Goal: Task Accomplishment & Management: Use online tool/utility

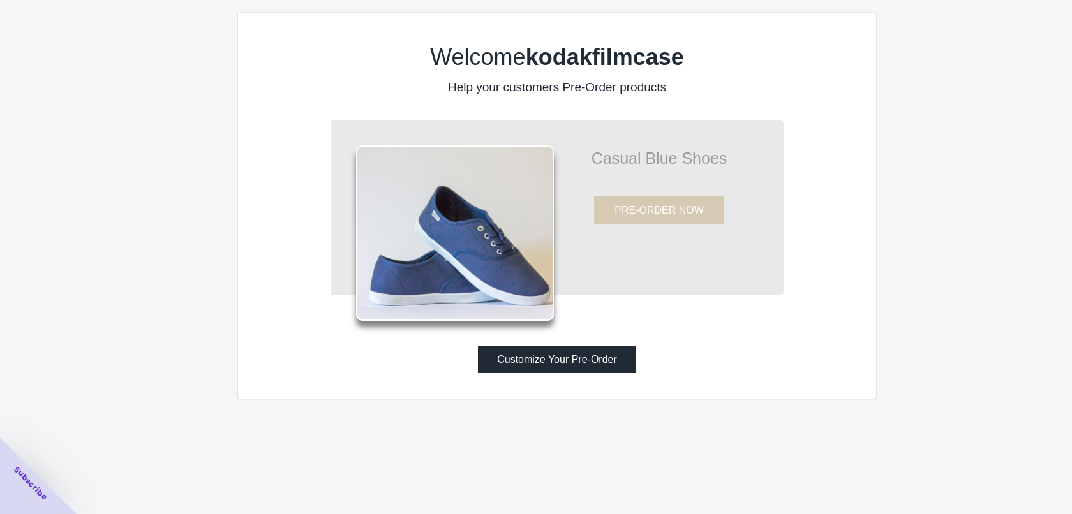
click at [541, 363] on button "Customize Your Pre-Order" at bounding box center [557, 359] width 158 height 27
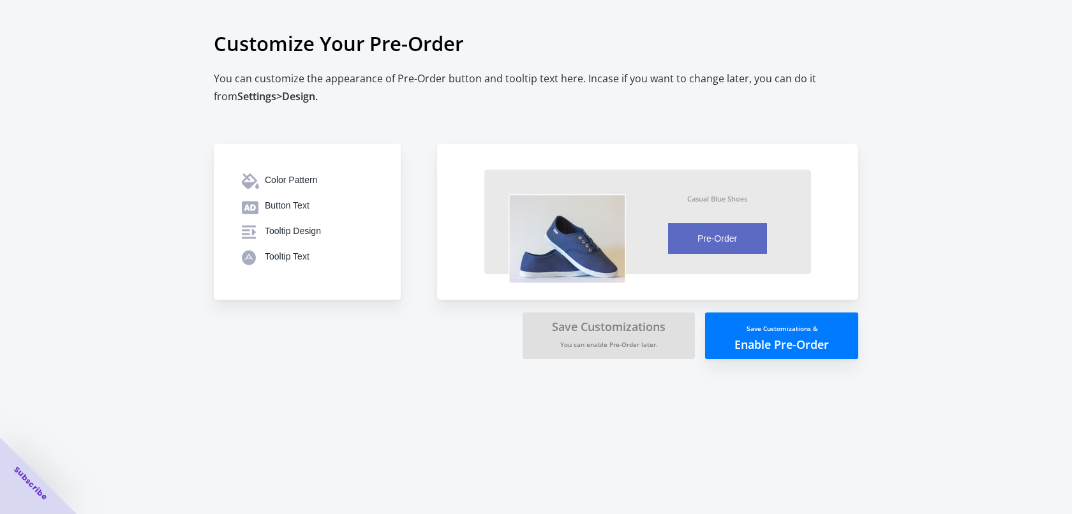
click at [751, 344] on button "Save Customizations & Enable Pre-Order" at bounding box center [781, 336] width 153 height 47
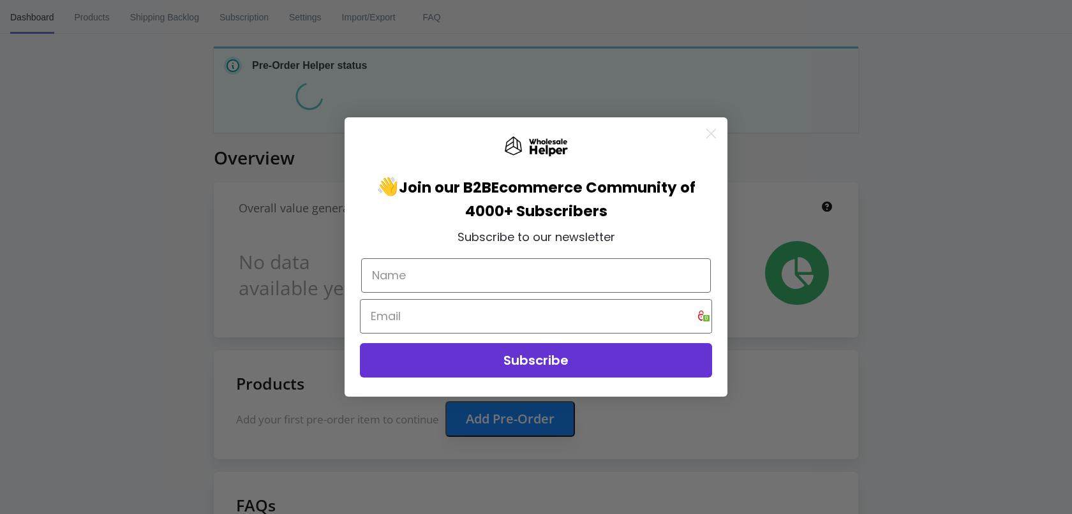
click at [714, 133] on circle "Close dialog" at bounding box center [710, 133] width 21 height 21
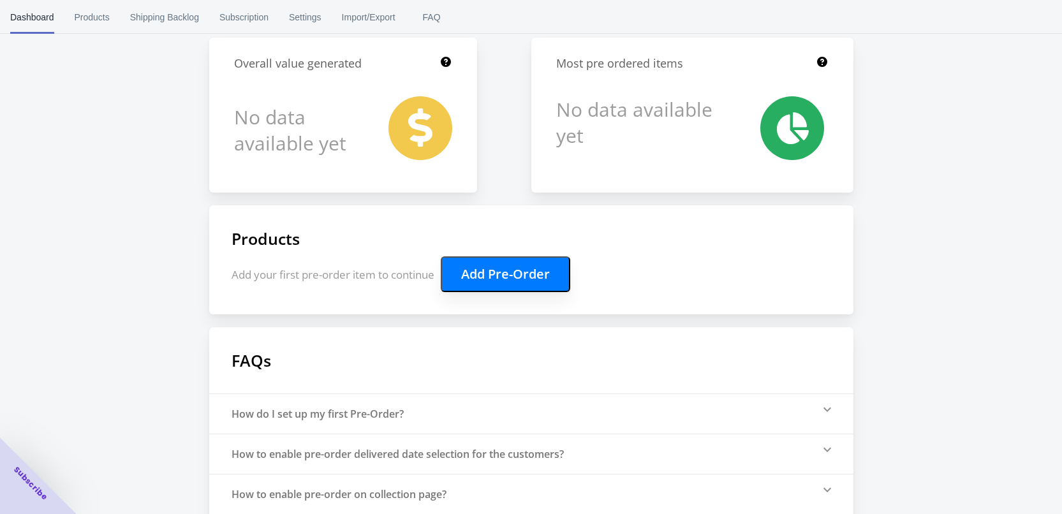
scroll to position [207, 0]
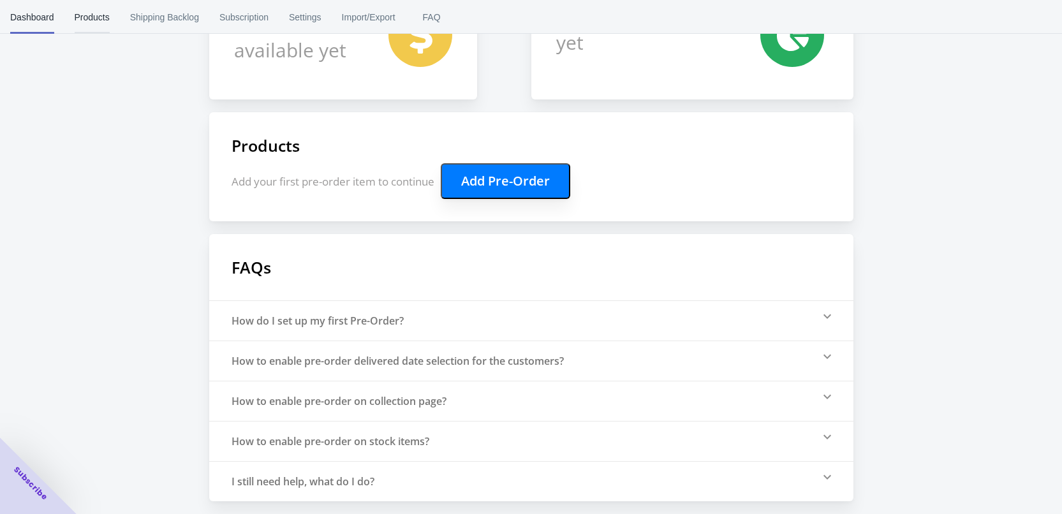
click at [96, 17] on span "Products" at bounding box center [92, 17] width 35 height 33
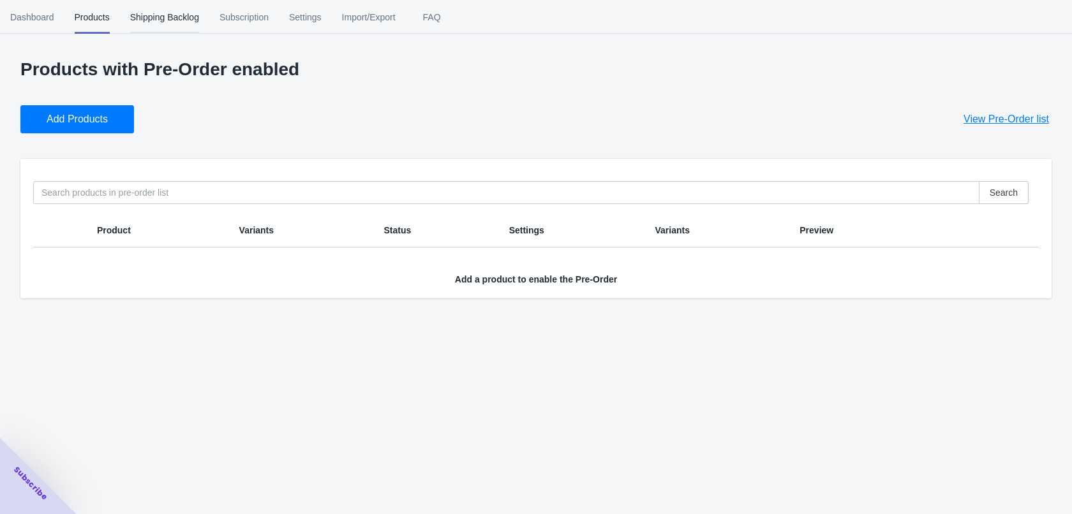
click at [151, 18] on span "Shipping Backlog" at bounding box center [164, 17] width 69 height 33
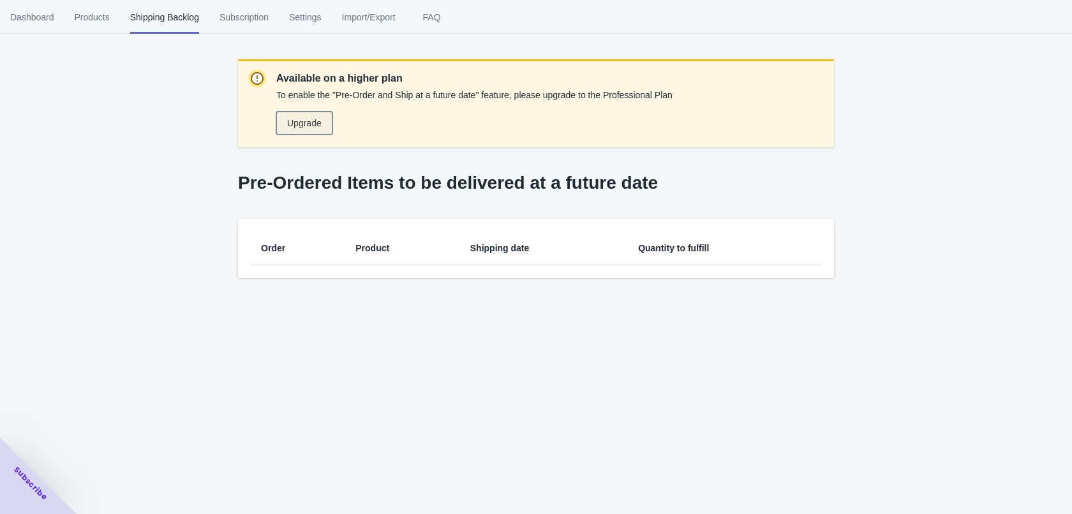
click at [293, 124] on span "Upgrade" at bounding box center [304, 123] width 34 height 10
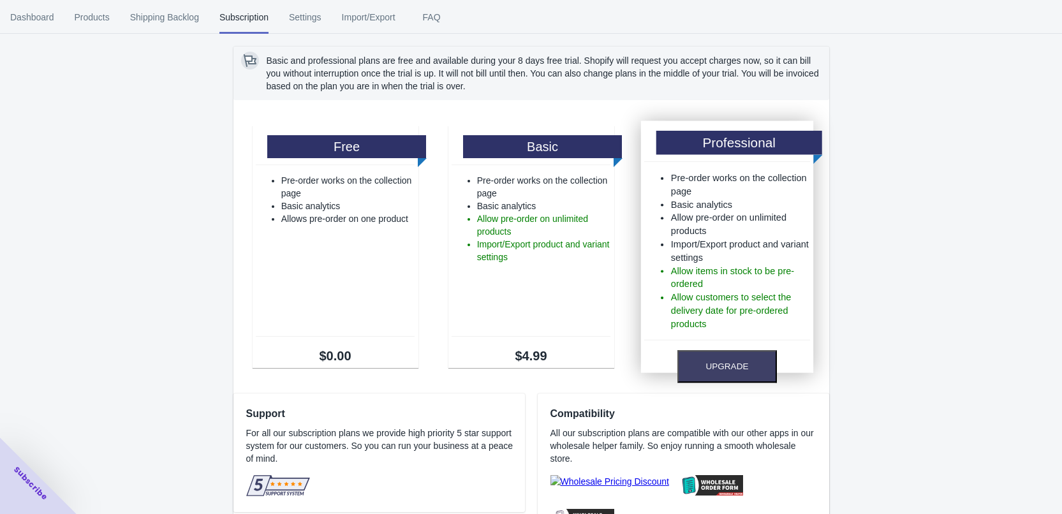
scroll to position [11, 0]
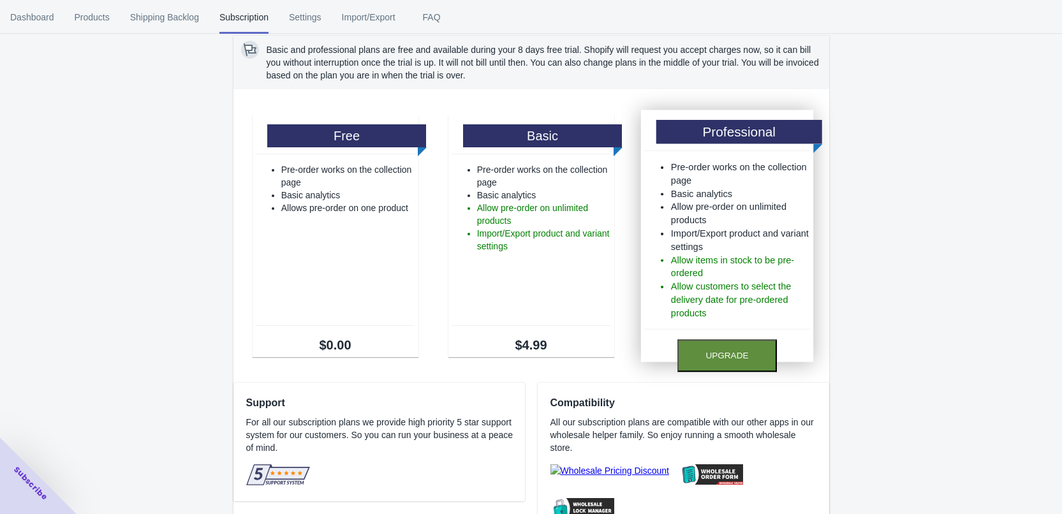
click at [736, 357] on button "Upgrade" at bounding box center [727, 355] width 100 height 33
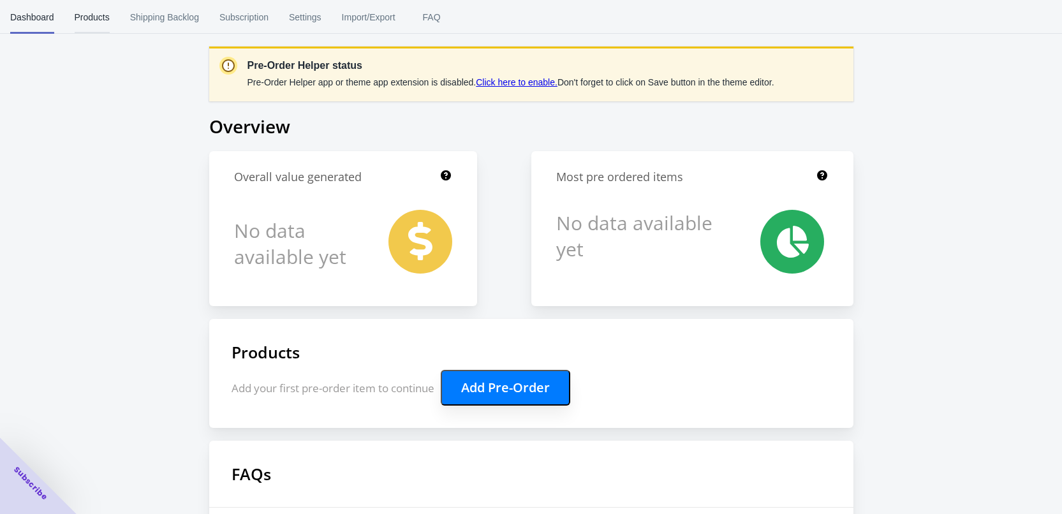
click at [95, 28] on span "Products" at bounding box center [92, 17] width 35 height 33
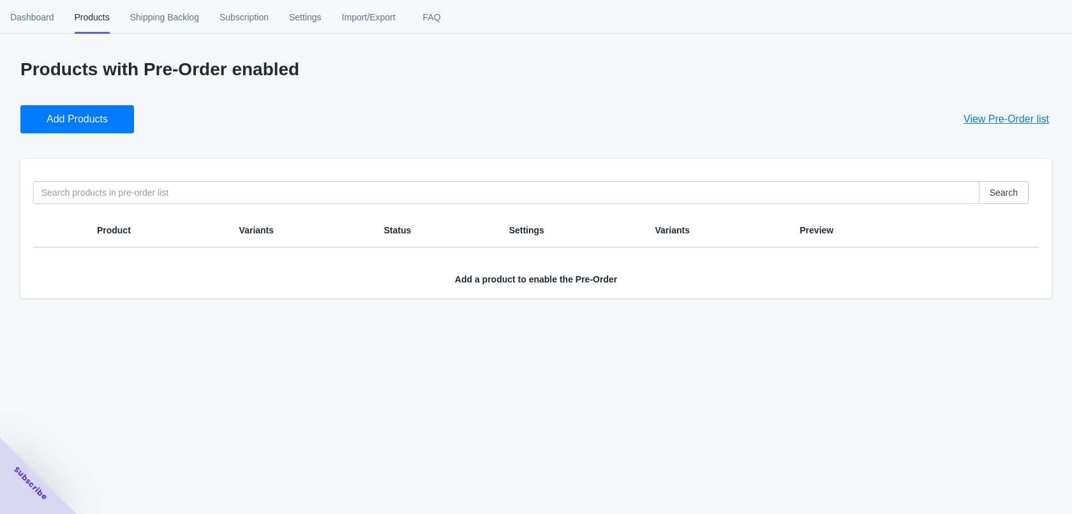
click at [96, 125] on span "Add Products" at bounding box center [77, 119] width 61 height 13
click at [181, 19] on span "Shipping Backlog" at bounding box center [164, 17] width 69 height 33
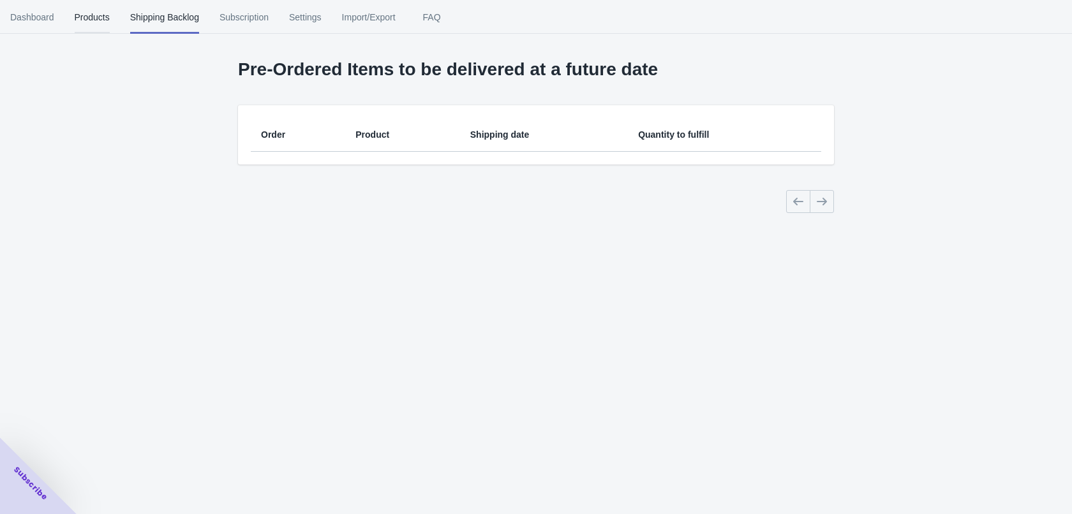
click at [98, 17] on span "Products" at bounding box center [92, 17] width 35 height 33
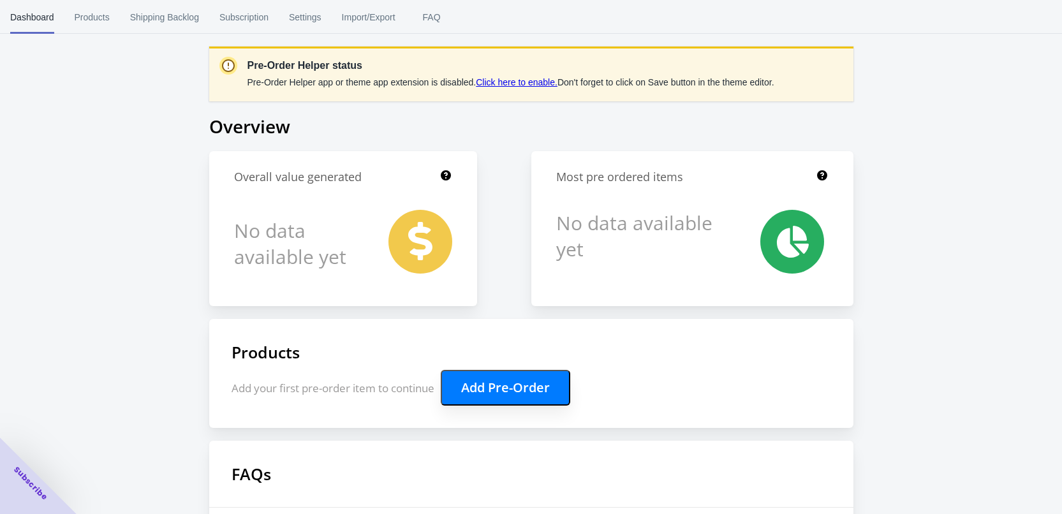
click at [499, 392] on button "Add Pre-Order" at bounding box center [505, 388] width 129 height 36
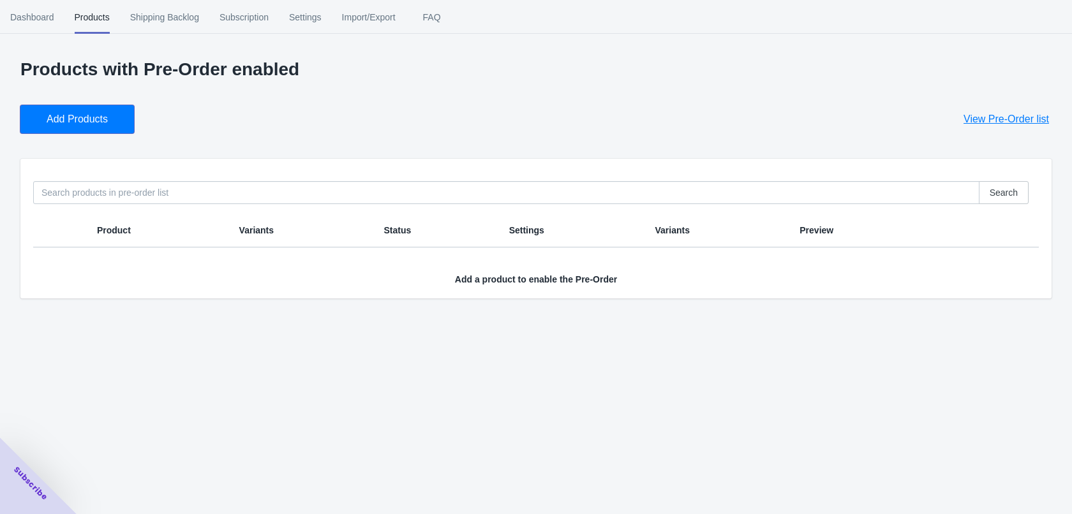
click at [80, 106] on button "Add Products" at bounding box center [77, 119] width 114 height 28
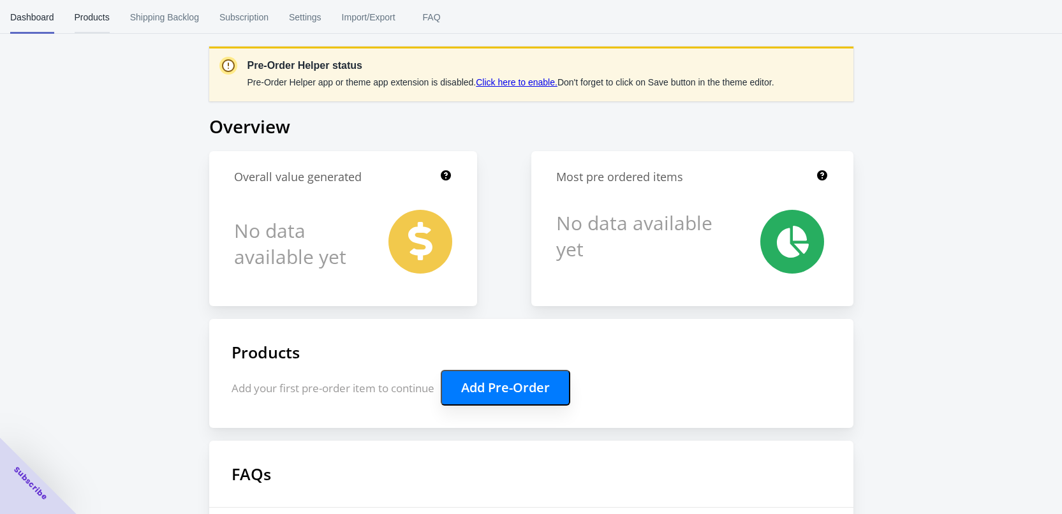
click at [82, 17] on span "Products" at bounding box center [92, 17] width 35 height 33
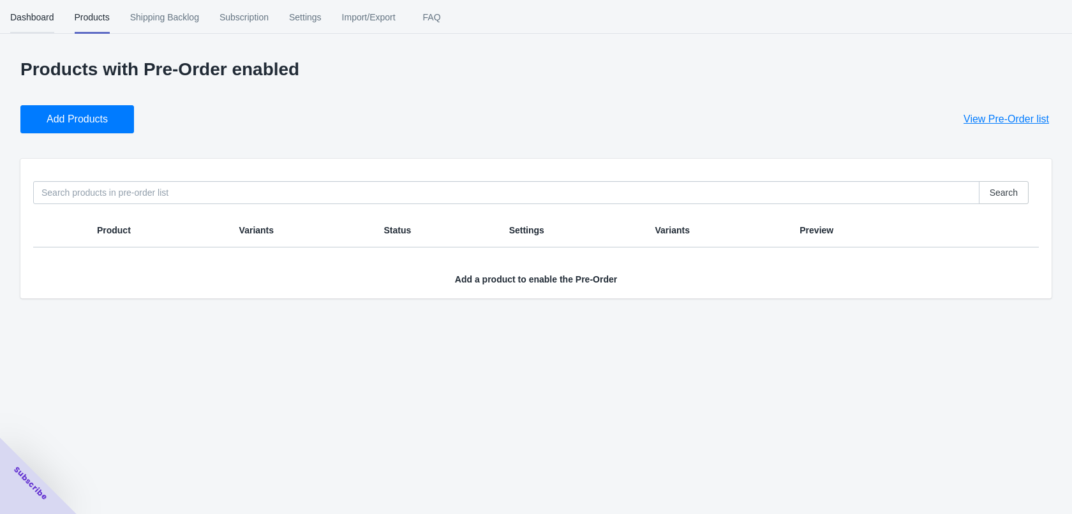
click at [19, 20] on span "Dashboard" at bounding box center [32, 17] width 44 height 33
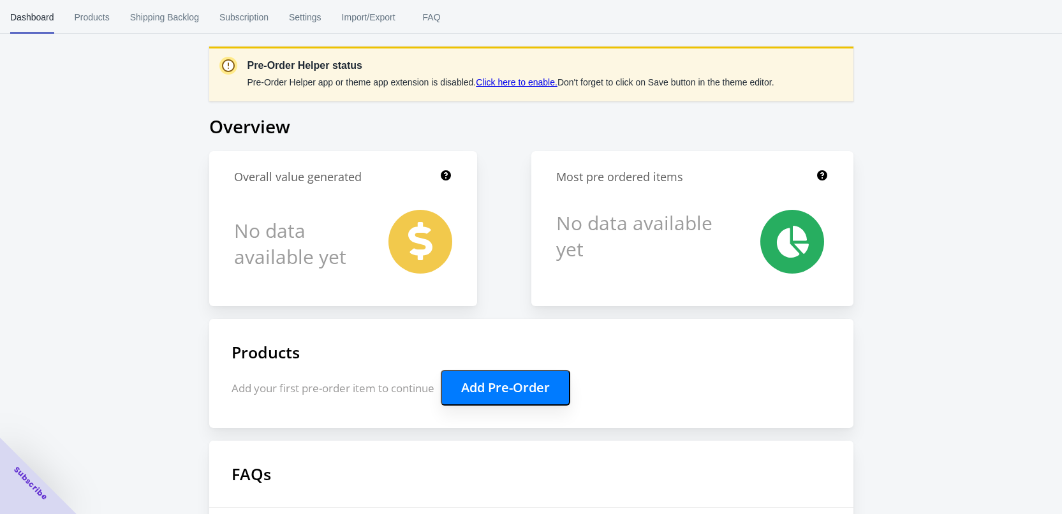
click at [495, 396] on button "Add Pre-Order" at bounding box center [505, 388] width 129 height 36
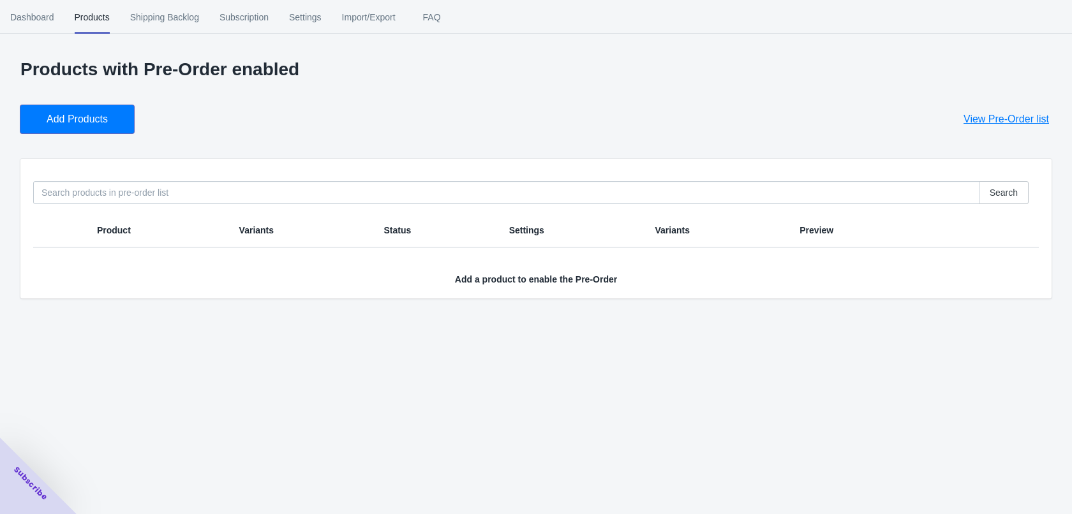
click at [110, 116] on button "Add Products" at bounding box center [77, 119] width 114 height 28
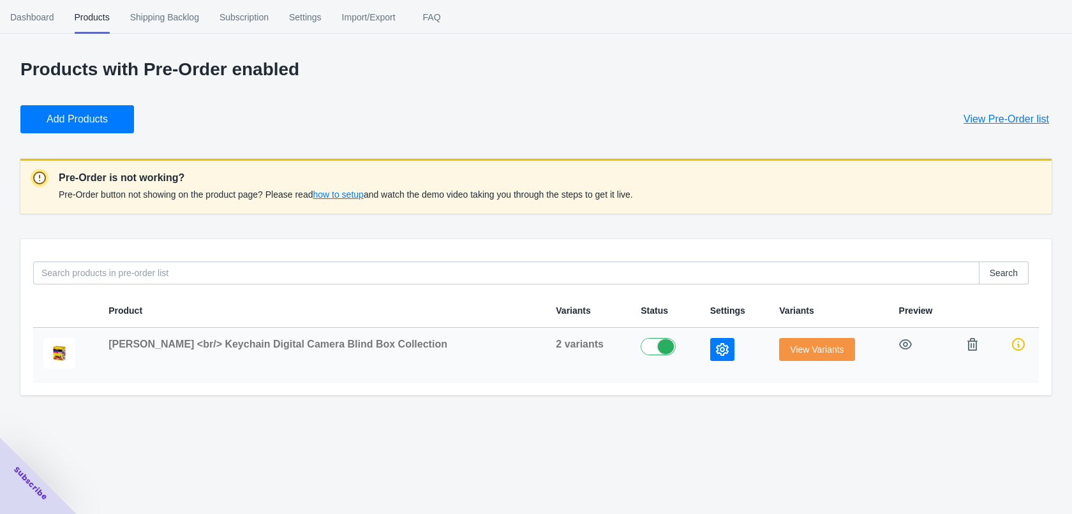
click at [662, 341] on label at bounding box center [664, 345] width 48 height 15
checkbox input "false"
click at [724, 350] on icon "button" at bounding box center [722, 349] width 13 height 13
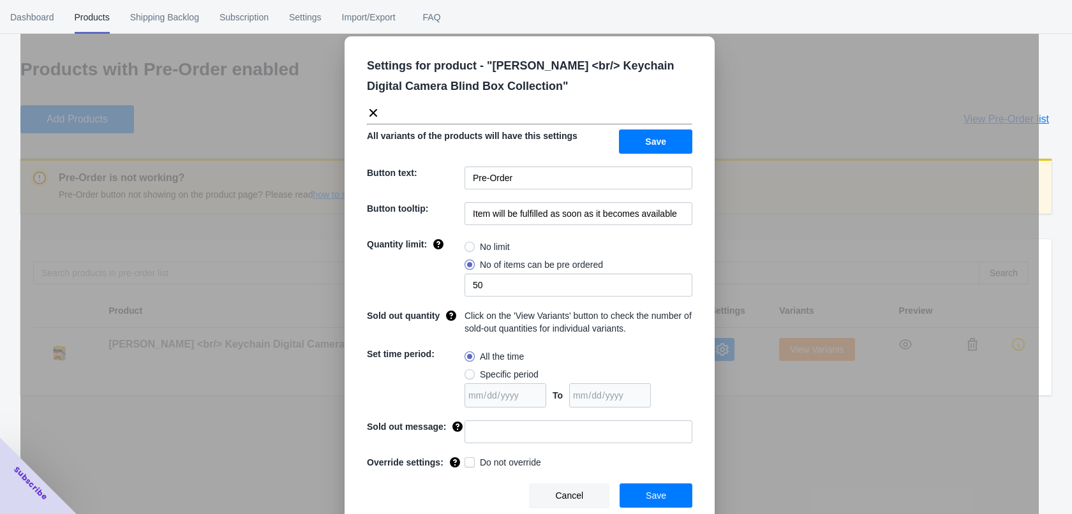
scroll to position [18, 0]
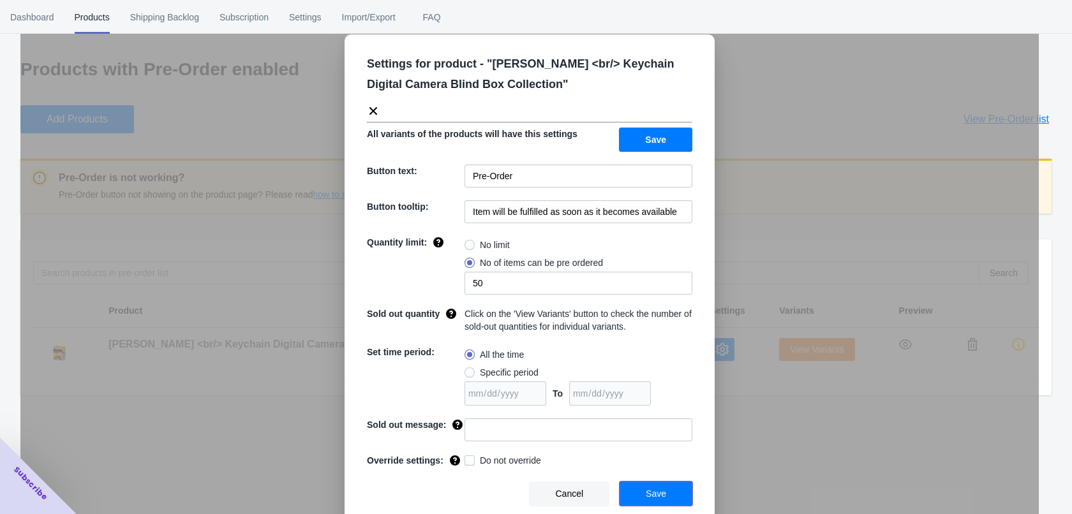
click at [631, 492] on button "Save" at bounding box center [655, 494] width 73 height 24
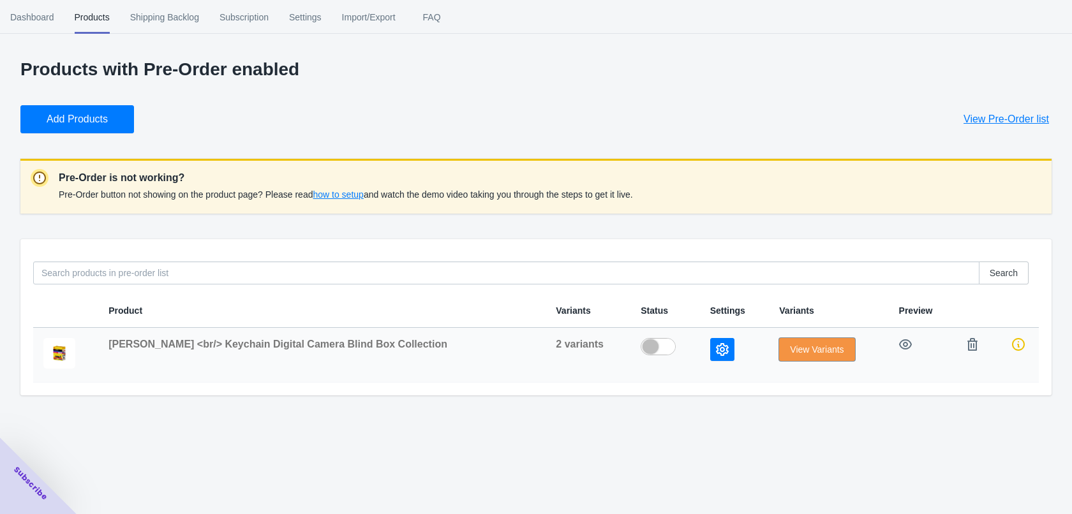
click at [812, 354] on span "View Variants" at bounding box center [817, 349] width 54 height 10
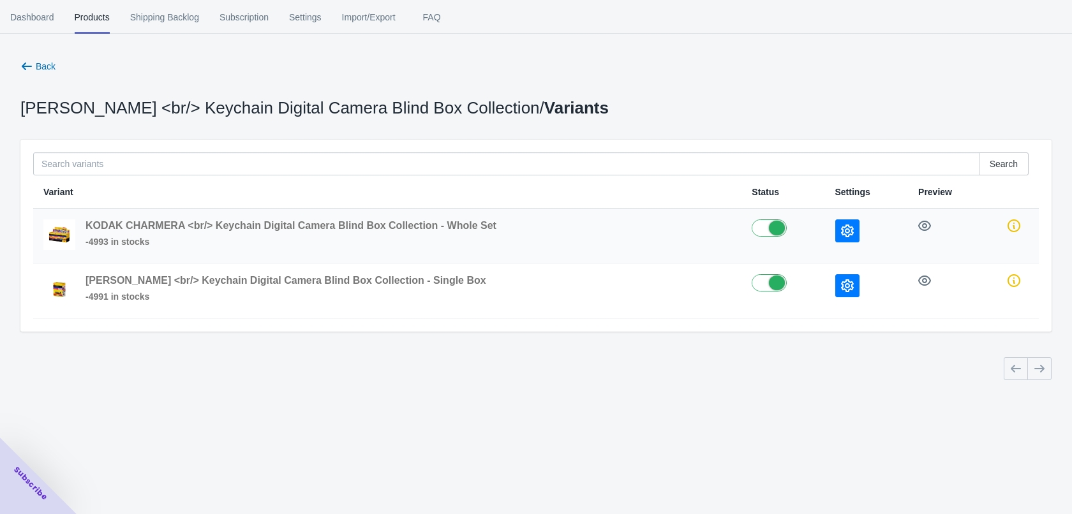
click at [767, 222] on label at bounding box center [782, 226] width 63 height 15
checkbox input "false"
click at [767, 285] on label at bounding box center [782, 281] width 63 height 15
checkbox input "false"
click at [843, 229] on icon "button" at bounding box center [847, 231] width 13 height 13
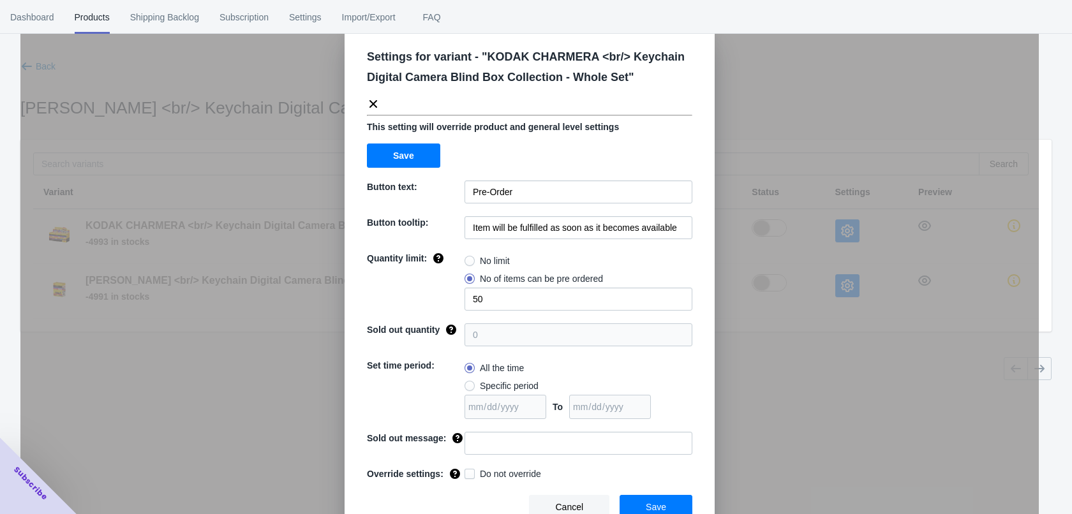
scroll to position [38, 0]
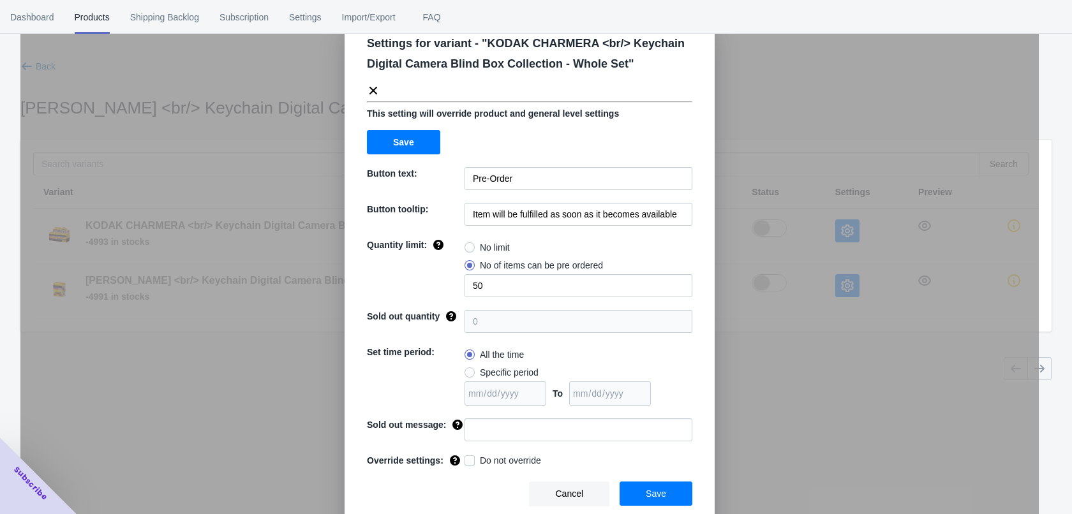
click at [370, 91] on icon at bounding box center [373, 90] width 13 height 13
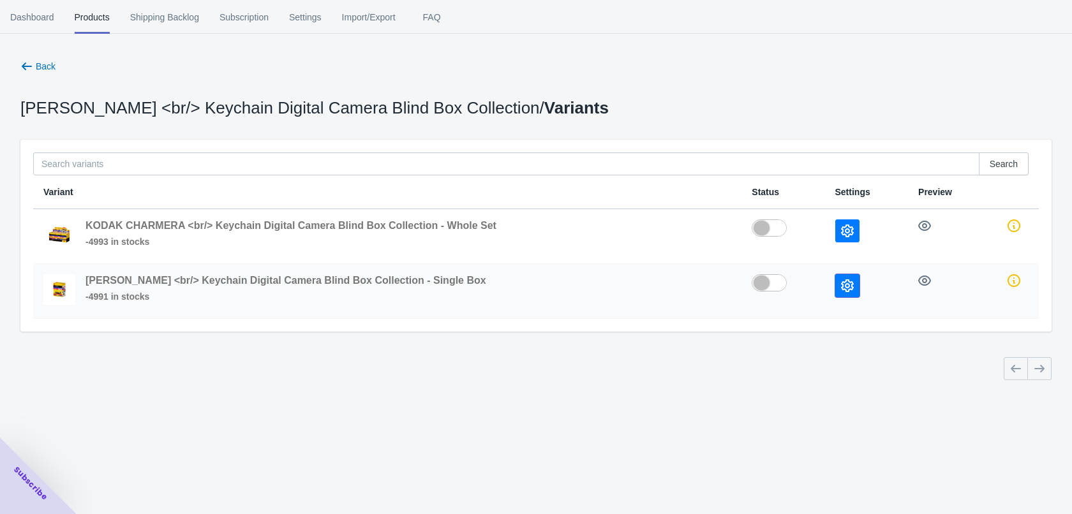
click at [853, 285] on button "button" at bounding box center [847, 285] width 24 height 23
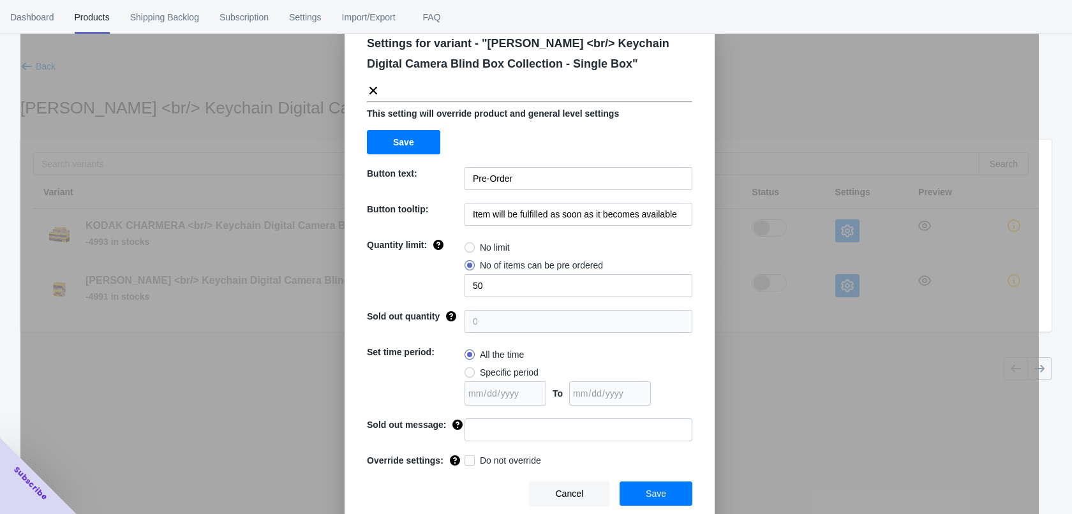
click at [367, 92] on icon at bounding box center [373, 90] width 13 height 13
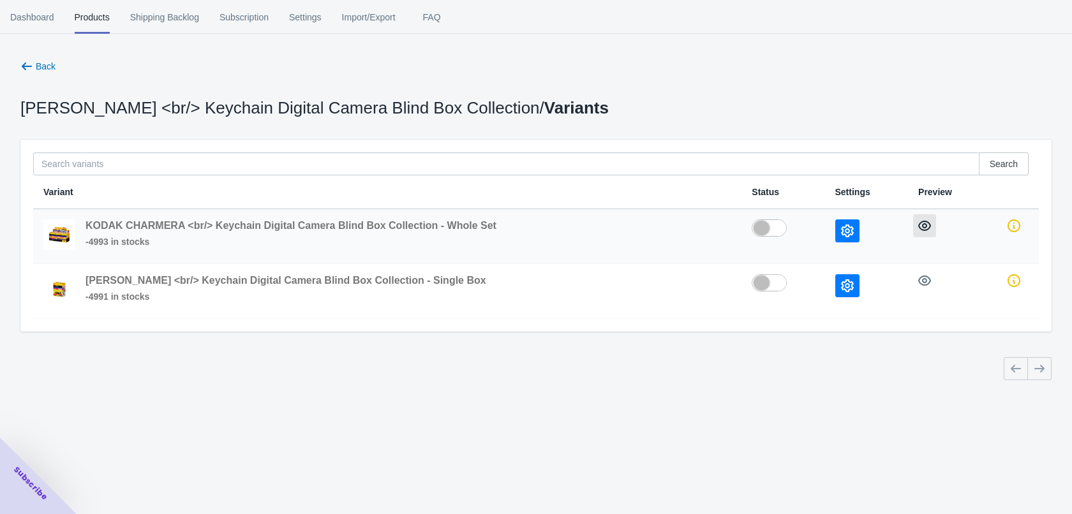
click at [919, 225] on icon "button" at bounding box center [924, 225] width 13 height 13
click at [40, 71] on span "Back" at bounding box center [46, 66] width 20 height 10
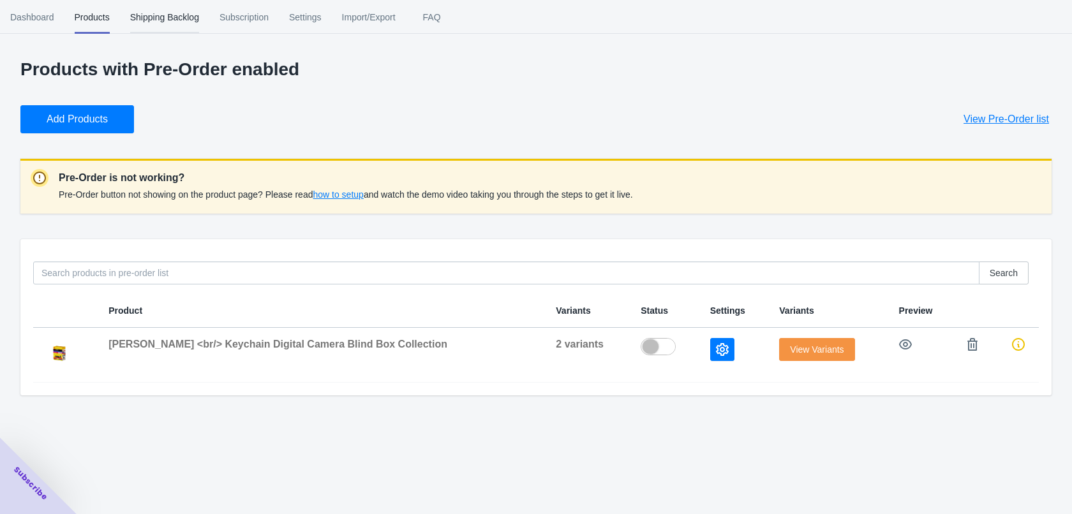
click at [168, 10] on span "Shipping Backlog" at bounding box center [164, 17] width 69 height 33
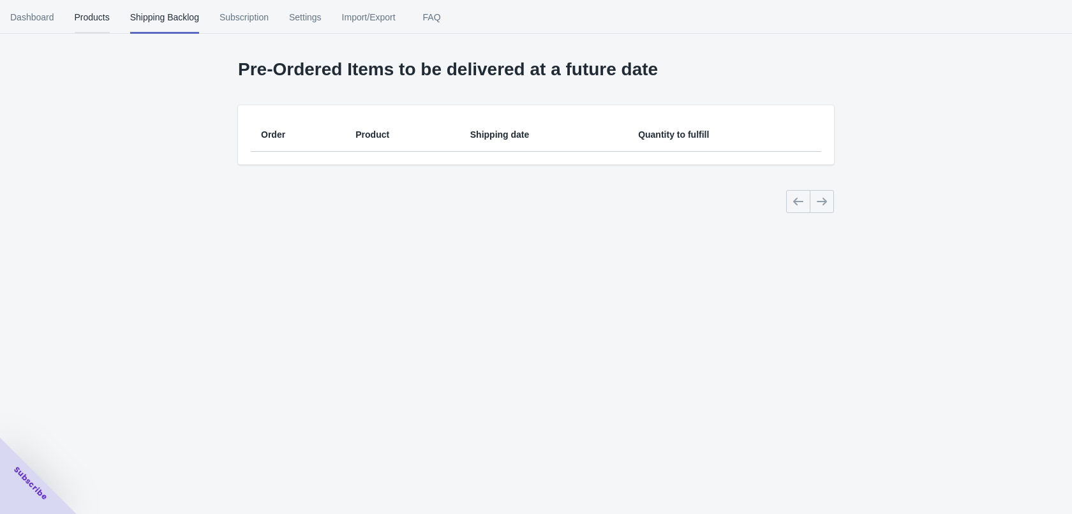
click at [95, 18] on span "Products" at bounding box center [92, 17] width 35 height 33
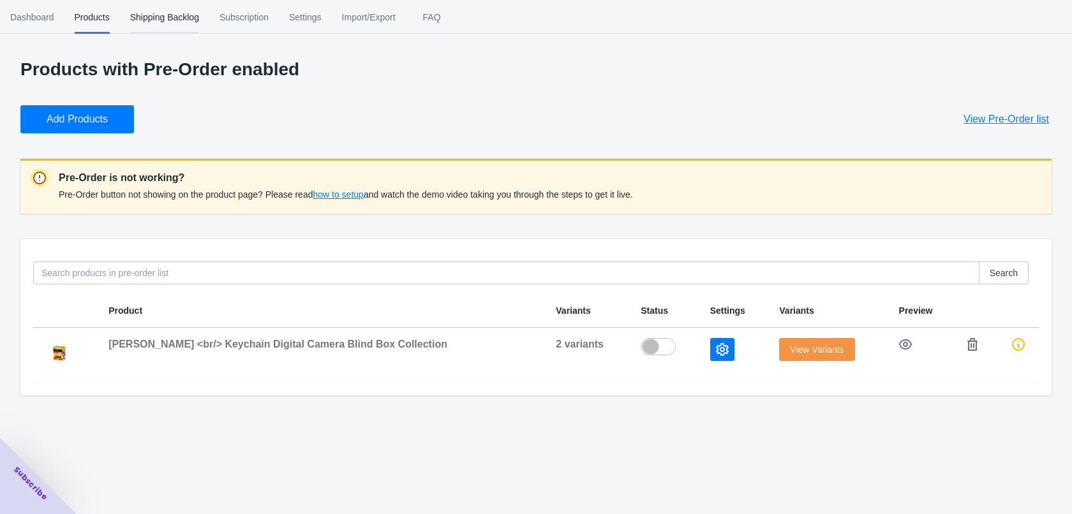
click at [182, 18] on span "Shipping Backlog" at bounding box center [164, 17] width 69 height 33
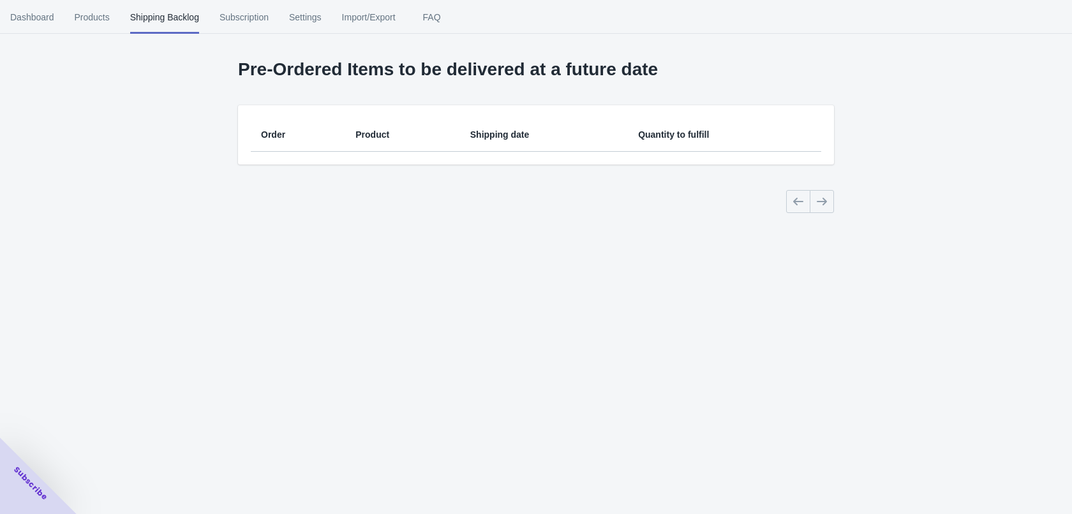
click at [362, 148] on th "Product" at bounding box center [402, 135] width 115 height 34
drag, startPoint x: 337, startPoint y: 135, endPoint x: 297, endPoint y: 104, distance: 50.4
click at [321, 127] on th "Order" at bounding box center [298, 135] width 94 height 34
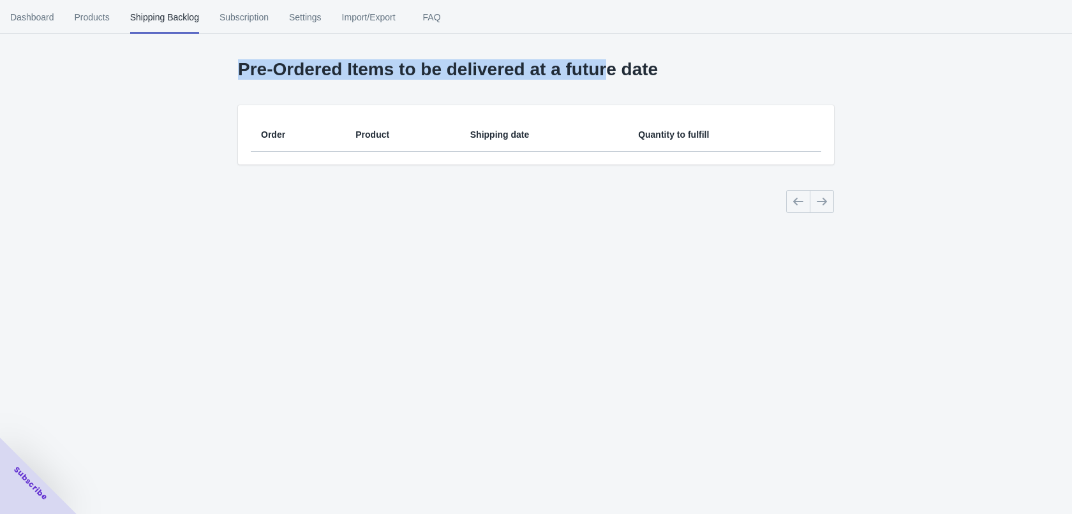
drag, startPoint x: 236, startPoint y: 66, endPoint x: 532, endPoint y: 62, distance: 296.0
click at [596, 55] on div "Pre-Ordered Items to be delivered at a future date Order Product Shipping date …" at bounding box center [536, 114] width 1072 height 229
click at [266, 15] on span "Subscription" at bounding box center [243, 17] width 49 height 33
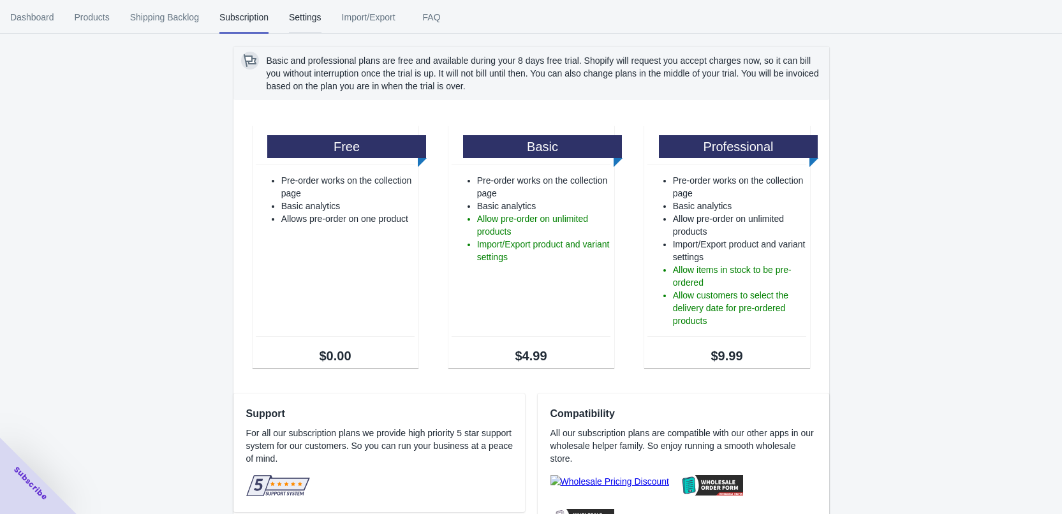
click at [302, 17] on span "Settings" at bounding box center [305, 17] width 33 height 33
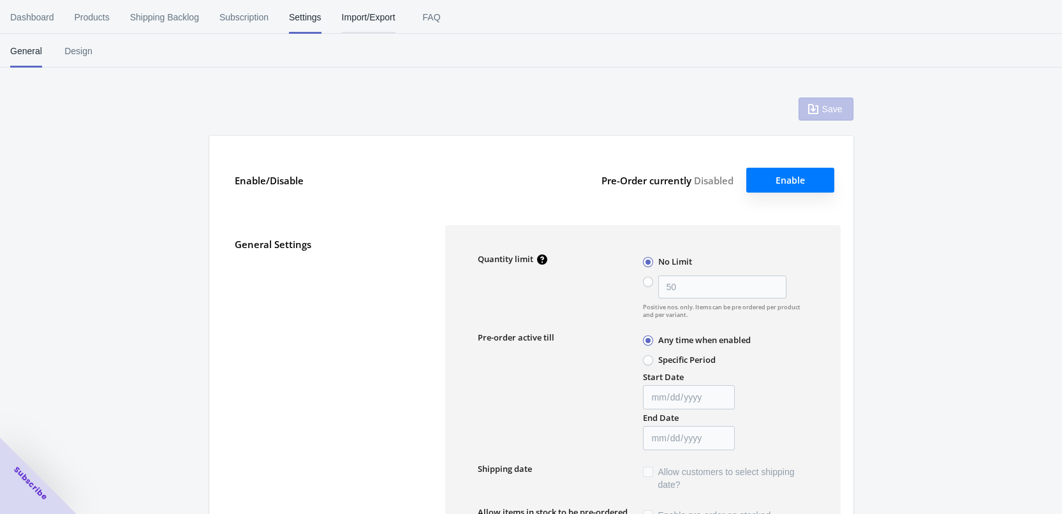
type input "50"
type textarea "Inventory level is <qty>. Some of the items will be pre-ordered."
type textarea "Only <qty> items left in stock."
type textarea "A maximum of <qty> products can be pre ordered."
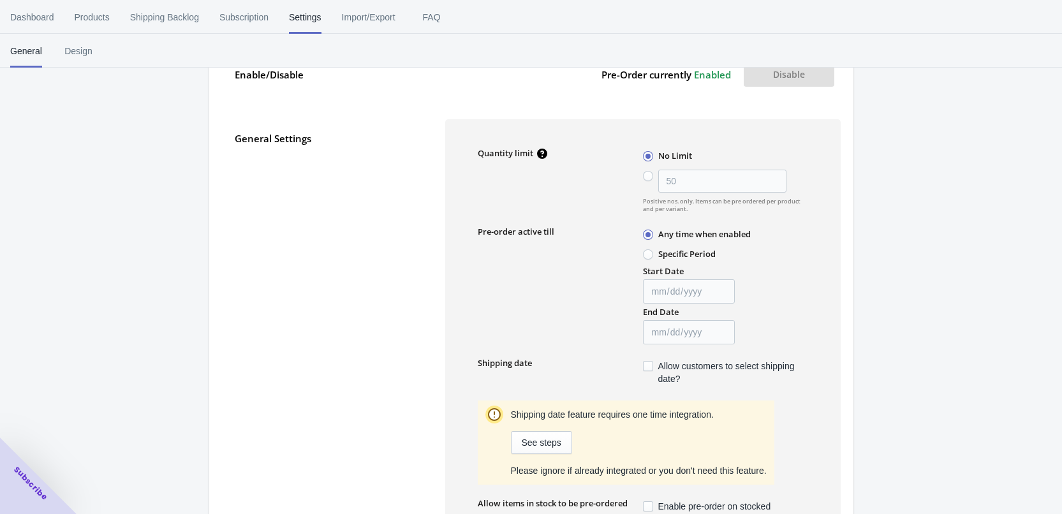
scroll to position [128, 0]
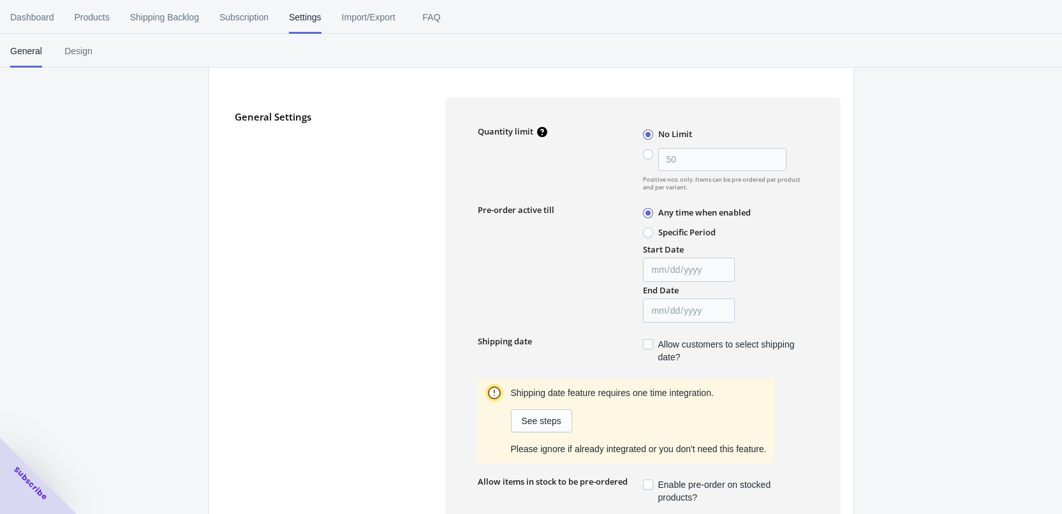
click at [647, 156] on span at bounding box center [648, 154] width 10 height 10
click at [647, 152] on input "50" at bounding box center [646, 151] width 1 height 1
radio input "true"
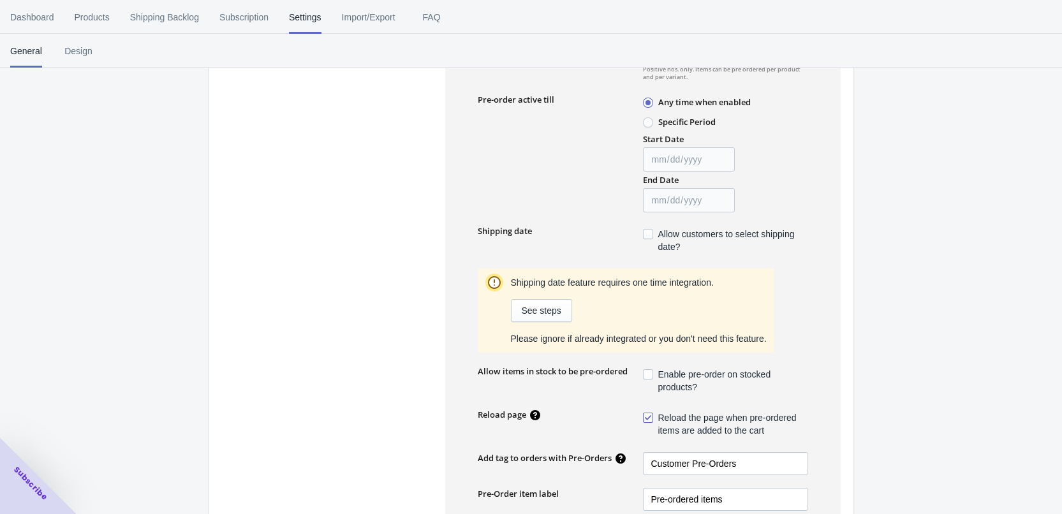
scroll to position [319, 0]
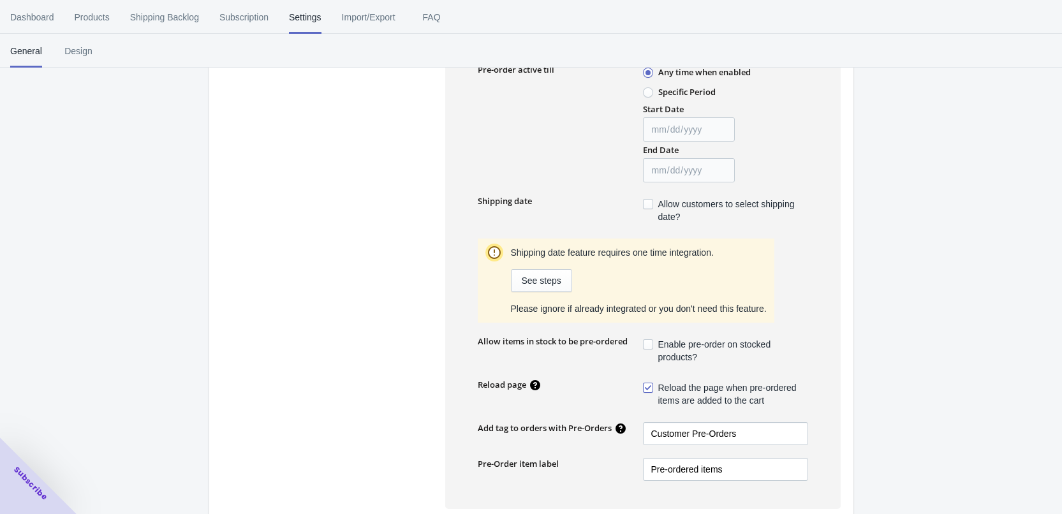
click at [646, 205] on span at bounding box center [648, 204] width 10 height 10
click at [646, 202] on input "Allow customers to select shipping date?" at bounding box center [646, 201] width 1 height 1
click at [646, 205] on span at bounding box center [648, 204] width 10 height 10
click at [646, 202] on input "Allow customers to select shipping date?" at bounding box center [646, 201] width 1 height 1
checkbox input "false"
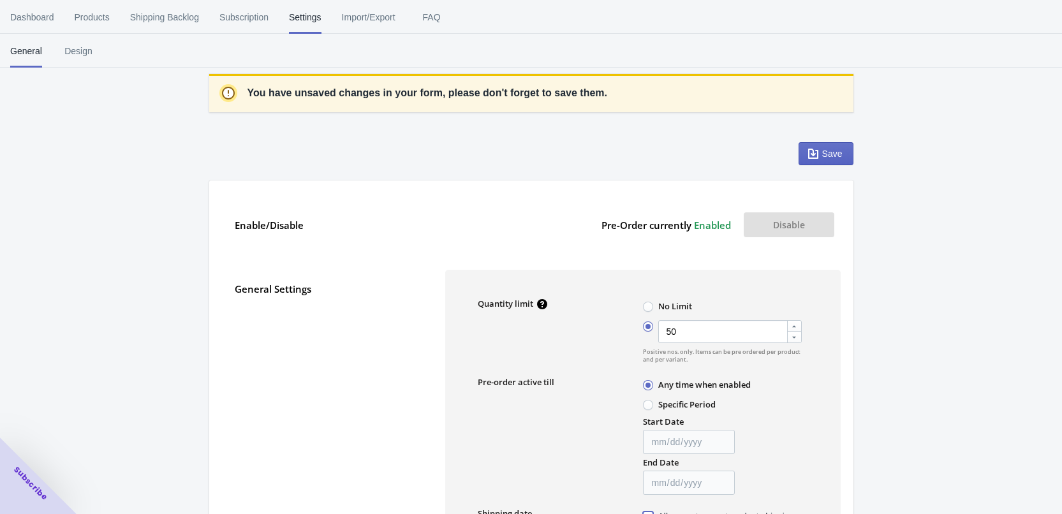
scroll to position [0, 0]
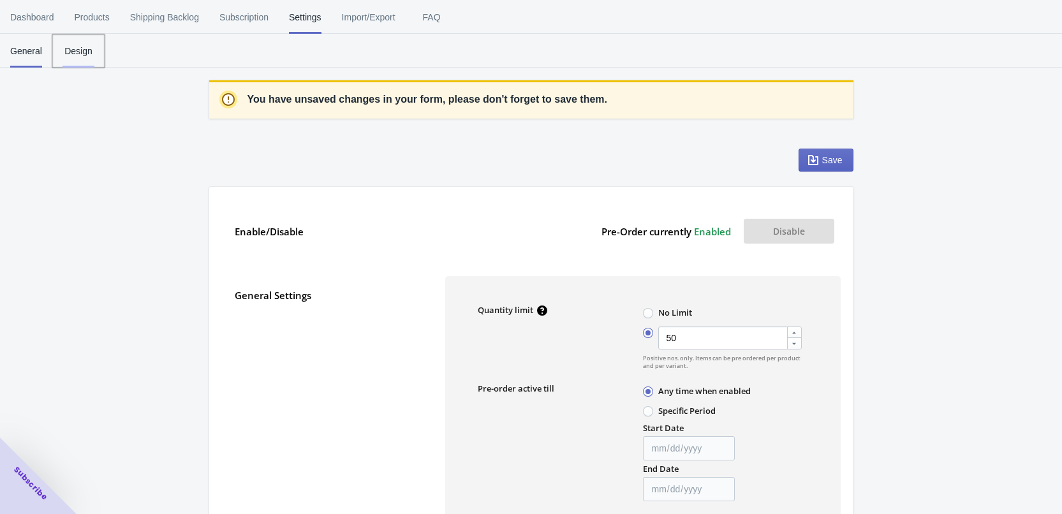
click at [84, 56] on span "Design" at bounding box center [79, 50] width 32 height 33
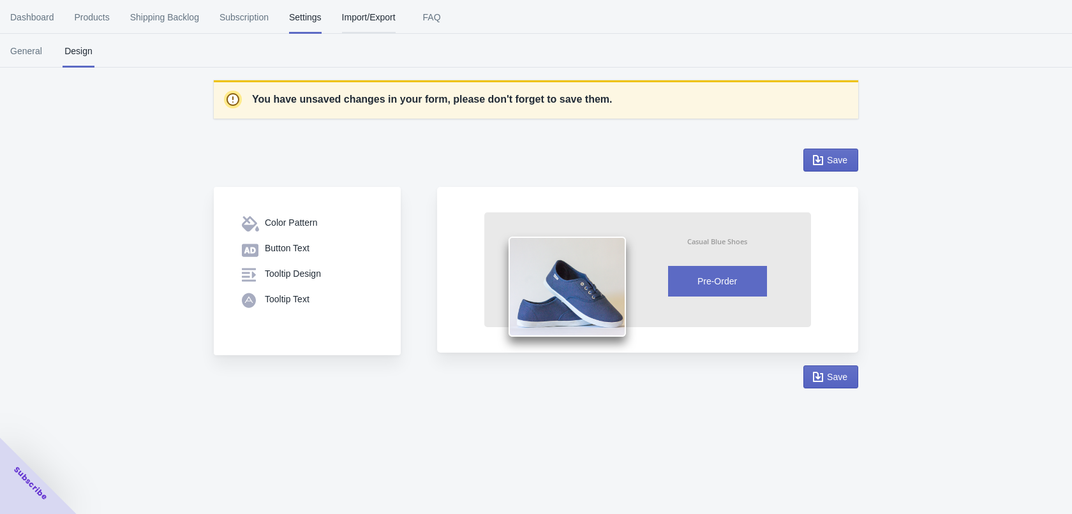
click at [354, 22] on span "Import/Export" at bounding box center [369, 17] width 54 height 33
click at [167, 22] on span "Shipping Backlog" at bounding box center [164, 17] width 69 height 33
click at [244, 14] on span "Subscription" at bounding box center [243, 17] width 49 height 33
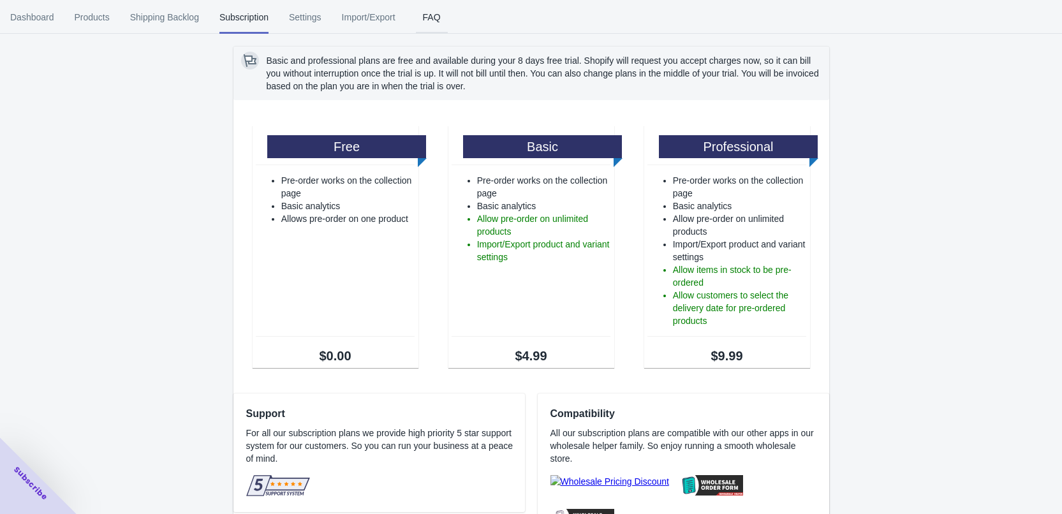
click at [433, 18] on span "FAQ" at bounding box center [432, 17] width 32 height 33
